Goal: Navigation & Orientation: Find specific page/section

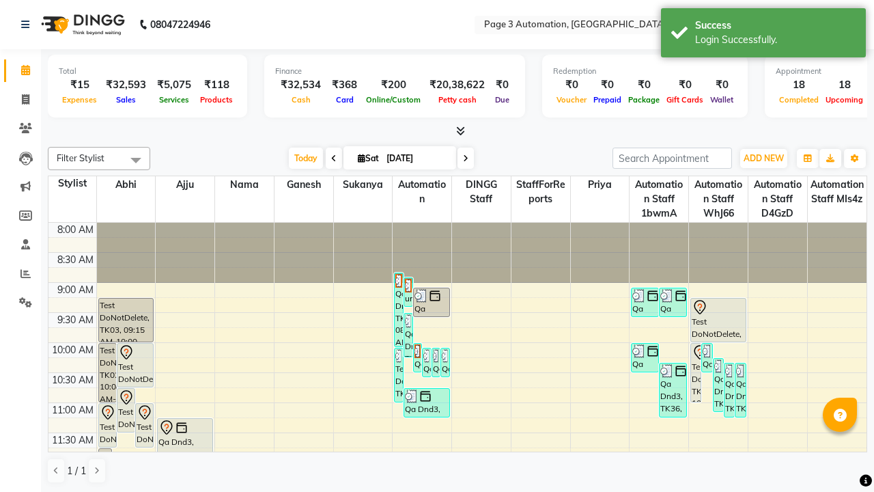
scroll to position [1, 0]
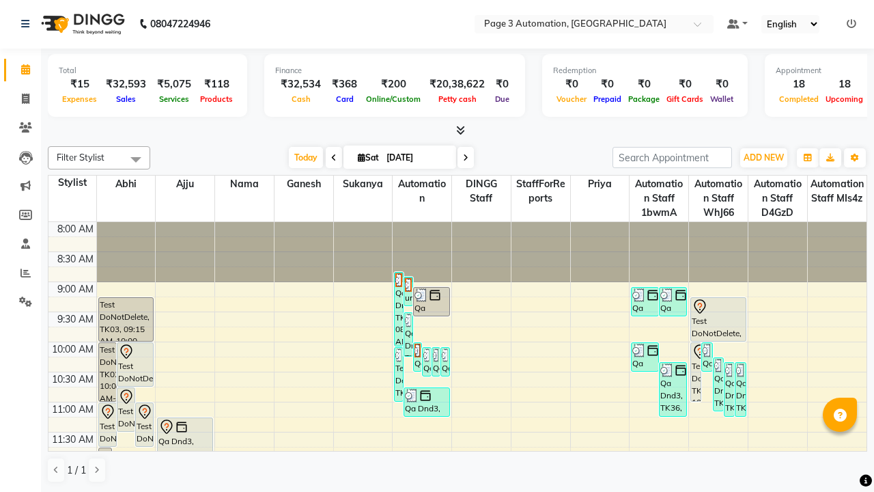
click at [851, 23] on icon at bounding box center [852, 24] width 10 height 10
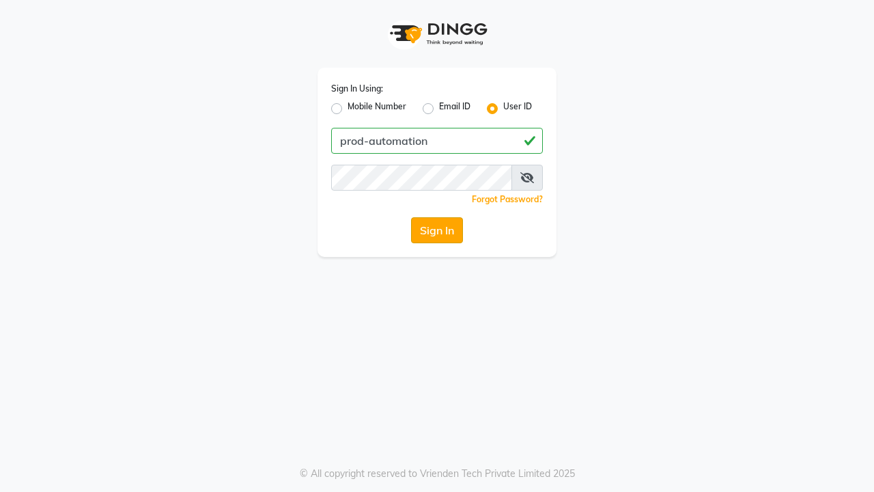
click at [437, 230] on button "Sign In" at bounding box center [437, 230] width 52 height 26
